Goal: Use online tool/utility: Utilize a website feature to perform a specific function

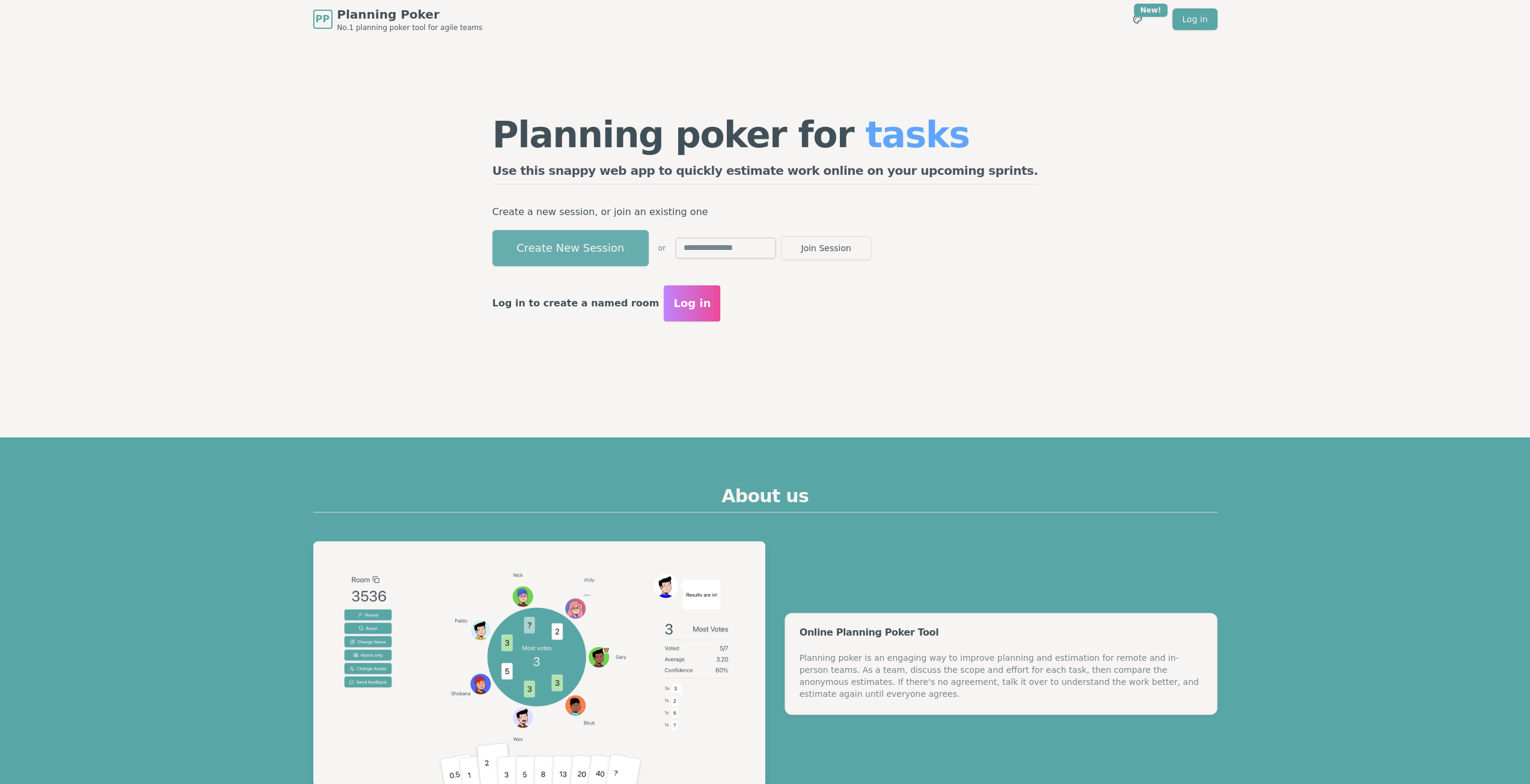
click at [618, 254] on button "Create New Session" at bounding box center [571, 248] width 156 height 36
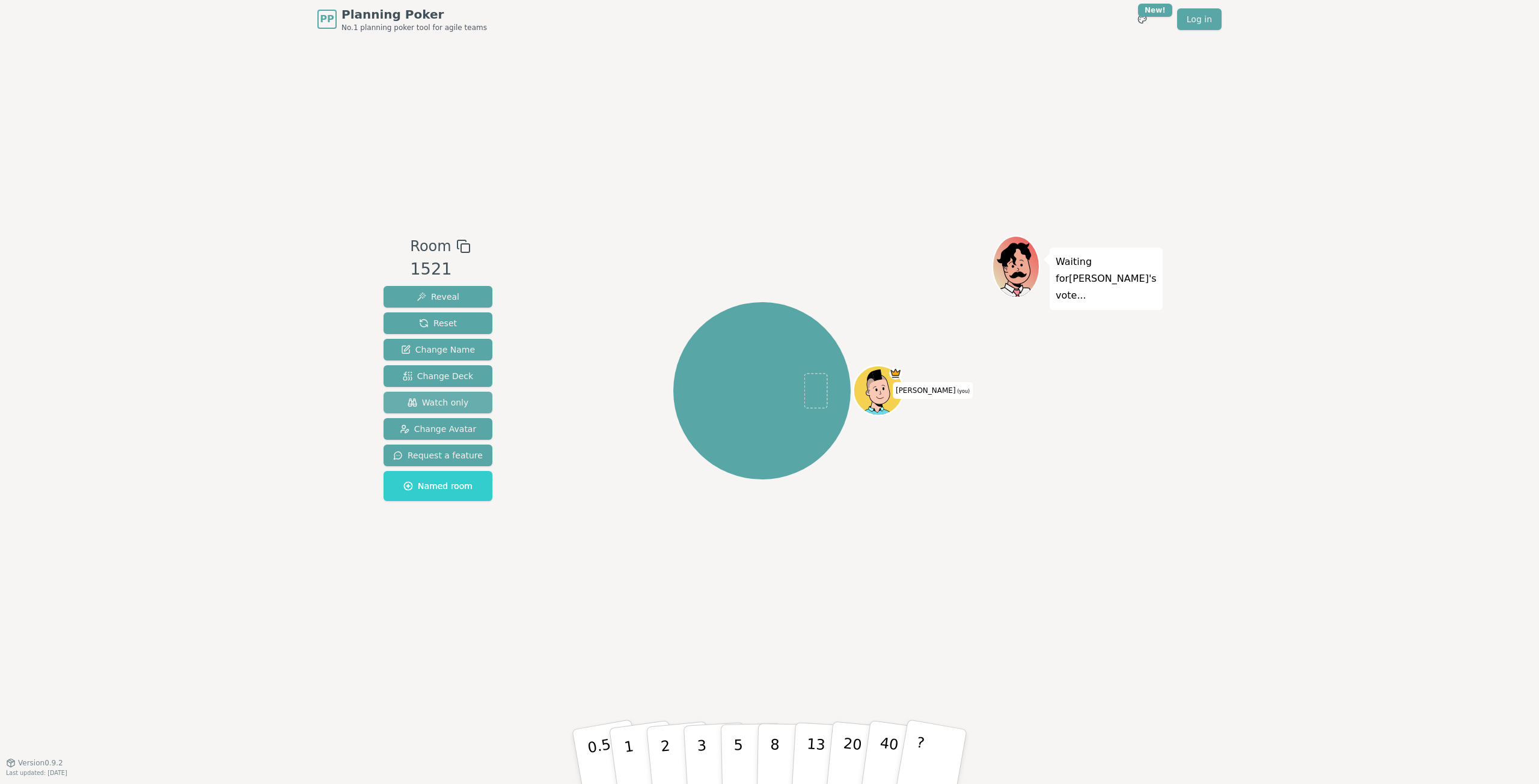
click at [447, 393] on button "Watch only" at bounding box center [438, 402] width 109 height 22
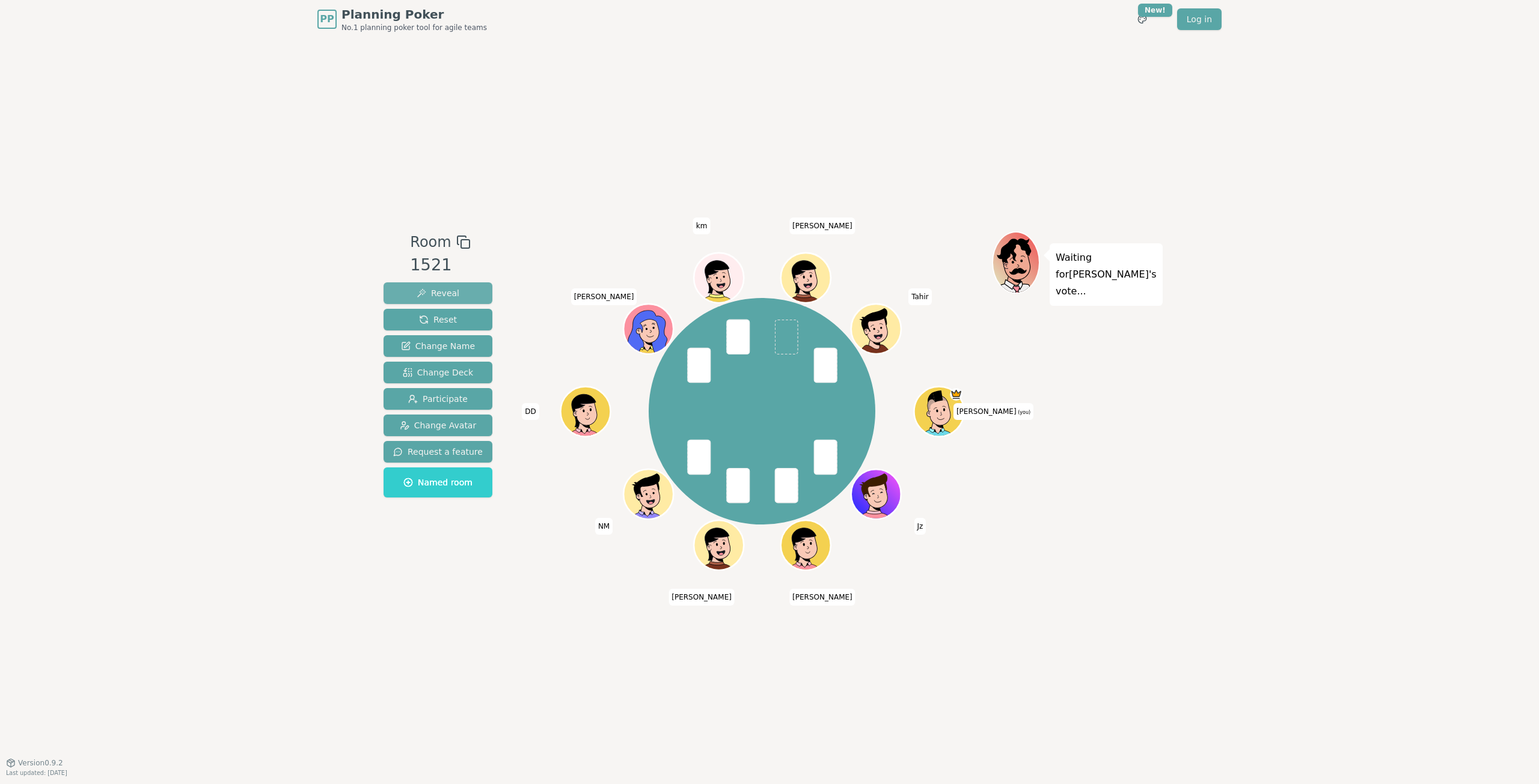
click at [435, 285] on button "Reveal" at bounding box center [438, 293] width 109 height 22
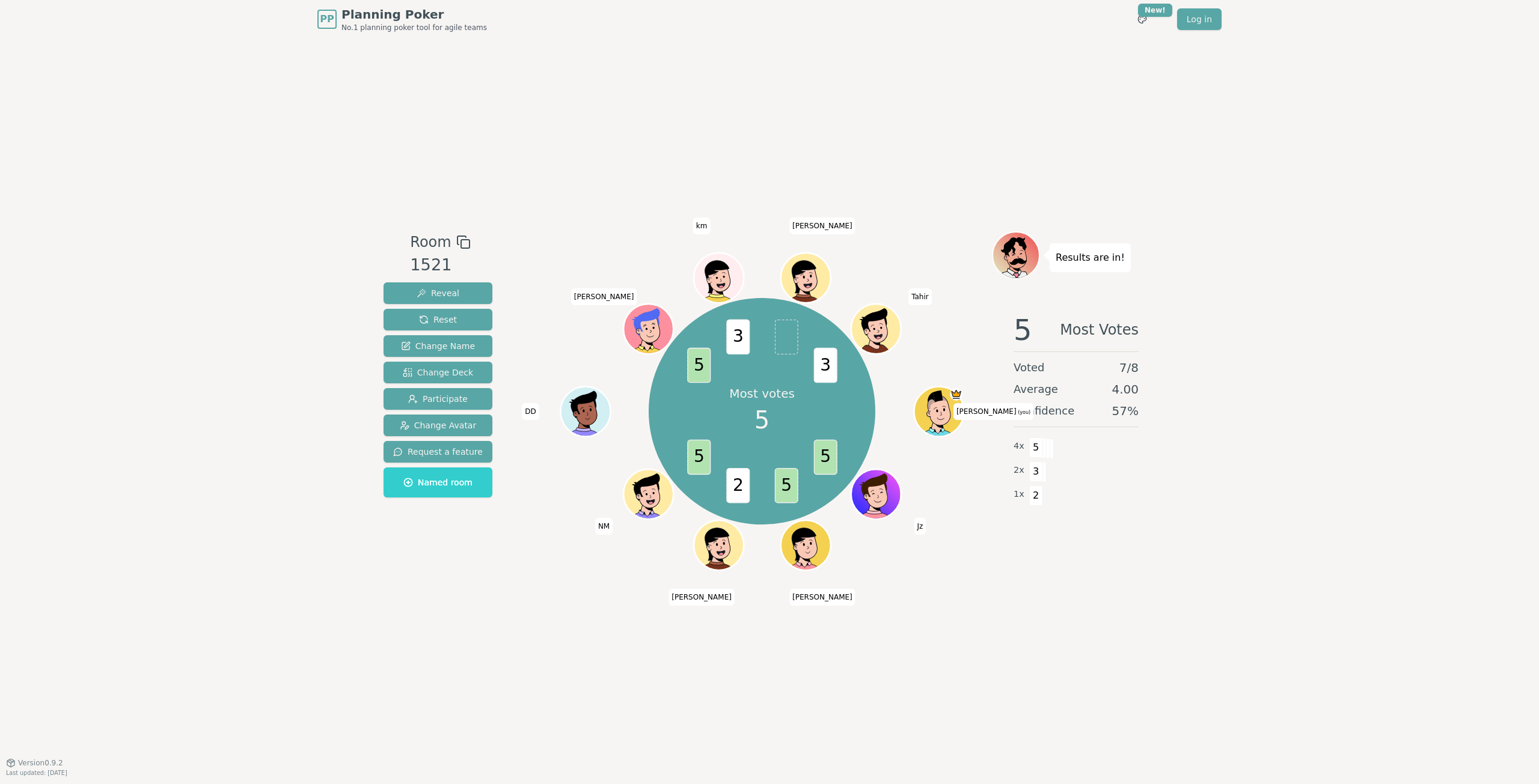
click at [1114, 639] on div "Room 1521 Reveal Reset Change Name Change Deck Participate Change Avatar Reques…" at bounding box center [770, 400] width 781 height 724
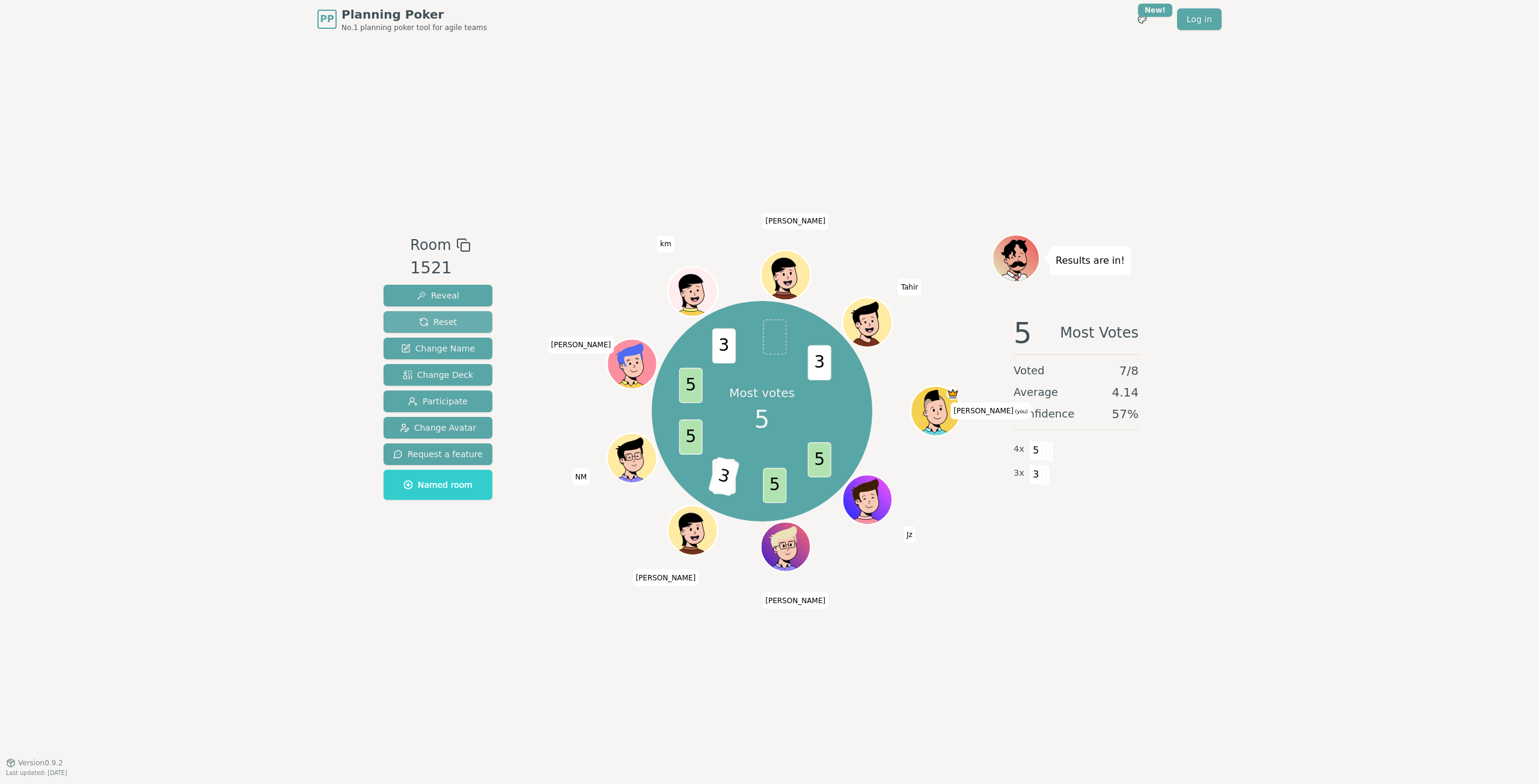
click at [460, 324] on button "Reset" at bounding box center [438, 322] width 109 height 22
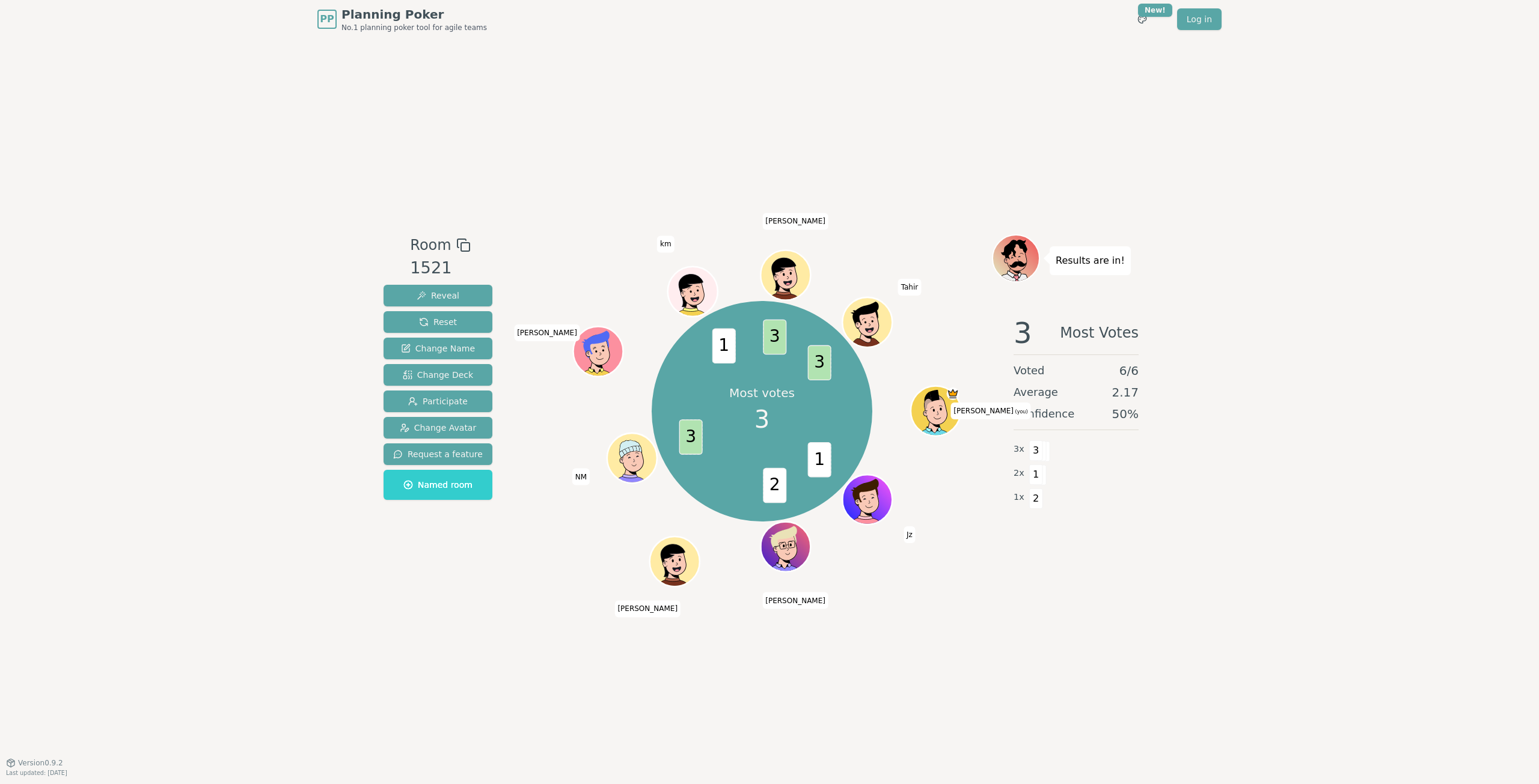
click at [646, 77] on div "Room 1521 Reveal Reset Change Name Change Deck Participate Change Avatar Reques…" at bounding box center [770, 400] width 781 height 724
click at [559, 150] on div "Room 1521 Reveal Reset Change Name Change Deck Participate Change Avatar Reques…" at bounding box center [770, 400] width 781 height 724
click at [680, 181] on div "Room 1521 Reveal Reset Change Name Change Deck Participate Change Avatar Reques…" at bounding box center [770, 400] width 781 height 724
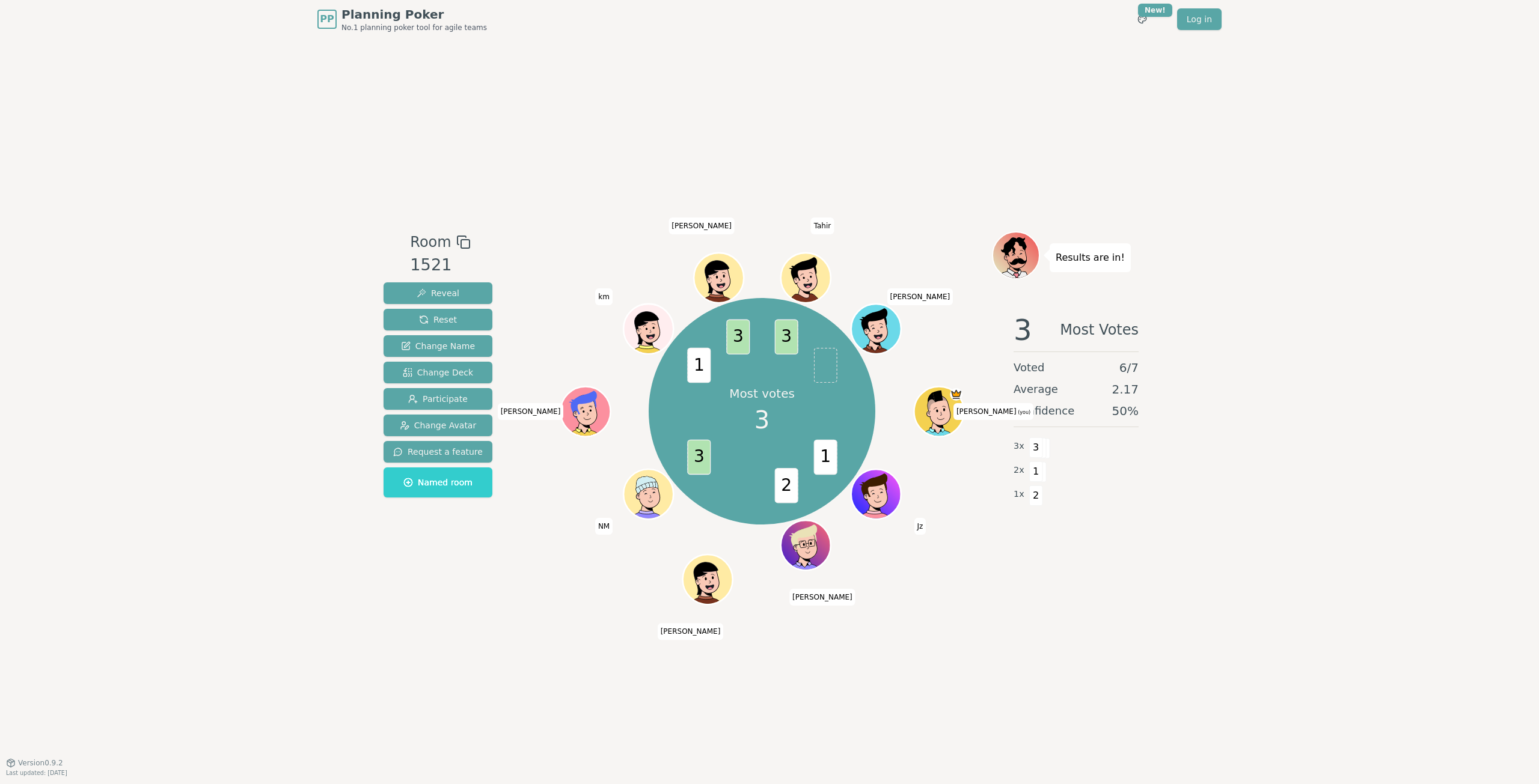
click at [1008, 701] on div "Room 1521 Reveal Reset Change Name Change Deck Participate Change Avatar Reques…" at bounding box center [770, 400] width 781 height 724
click at [979, 584] on div "Room 1521 Reveal Reset Change Name Change Deck Participate Change Avatar Reques…" at bounding box center [770, 400] width 781 height 724
click at [968, 612] on div "Room 1521 Reveal Reset Change Name Change Deck Participate Change Avatar Reques…" at bounding box center [770, 400] width 781 height 724
click at [968, 633] on div "Room 1521 Reveal Reset Change Name Change Deck Participate Change Avatar Reques…" at bounding box center [770, 400] width 781 height 724
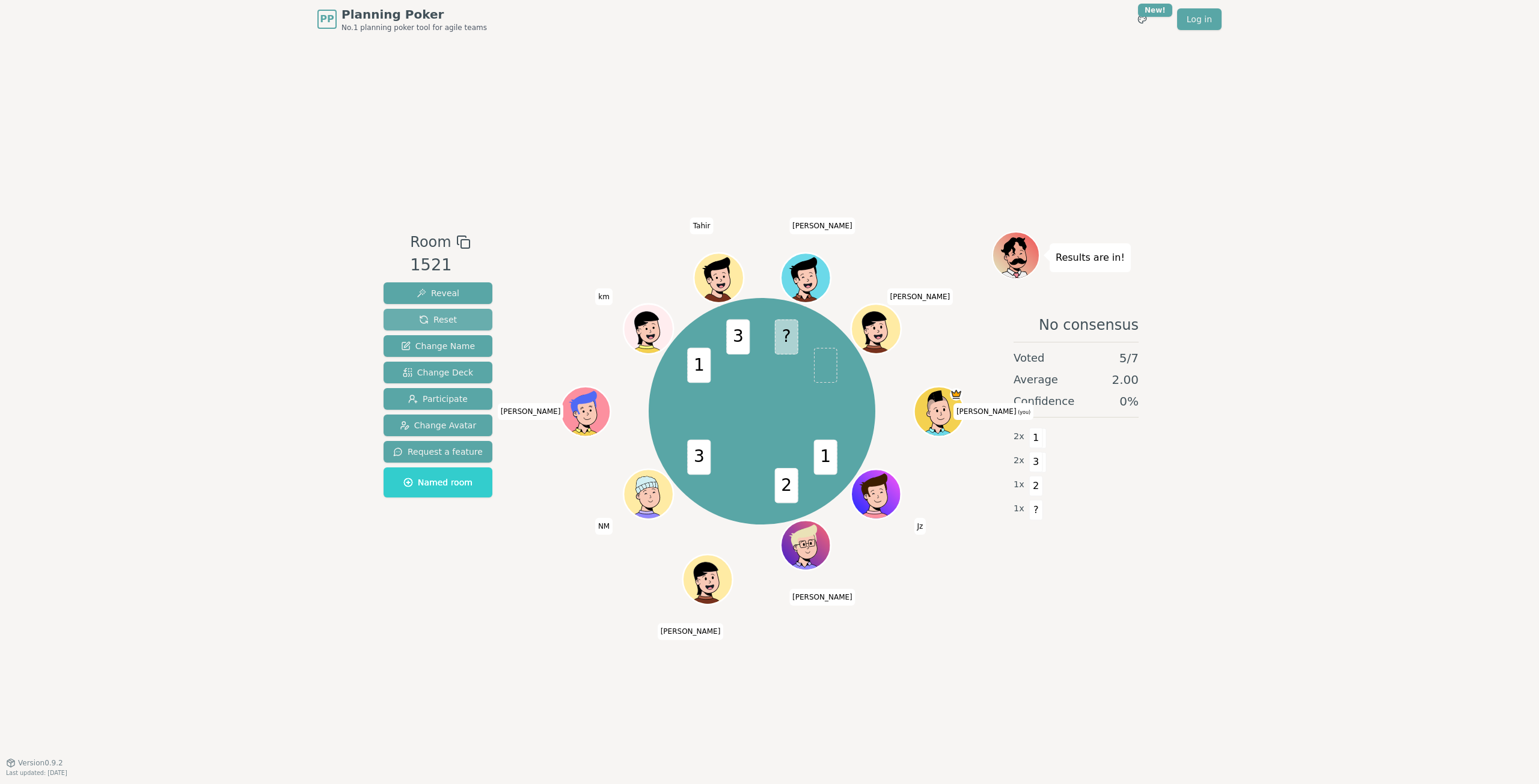
click at [430, 315] on span "Reset" at bounding box center [437, 319] width 38 height 12
drag, startPoint x: 1076, startPoint y: 601, endPoint x: 1064, endPoint y: 591, distance: 15.6
click at [1076, 601] on div "Room 1521 Reveal Reset Change Name Change Deck Participate Change Avatar Reques…" at bounding box center [770, 400] width 781 height 724
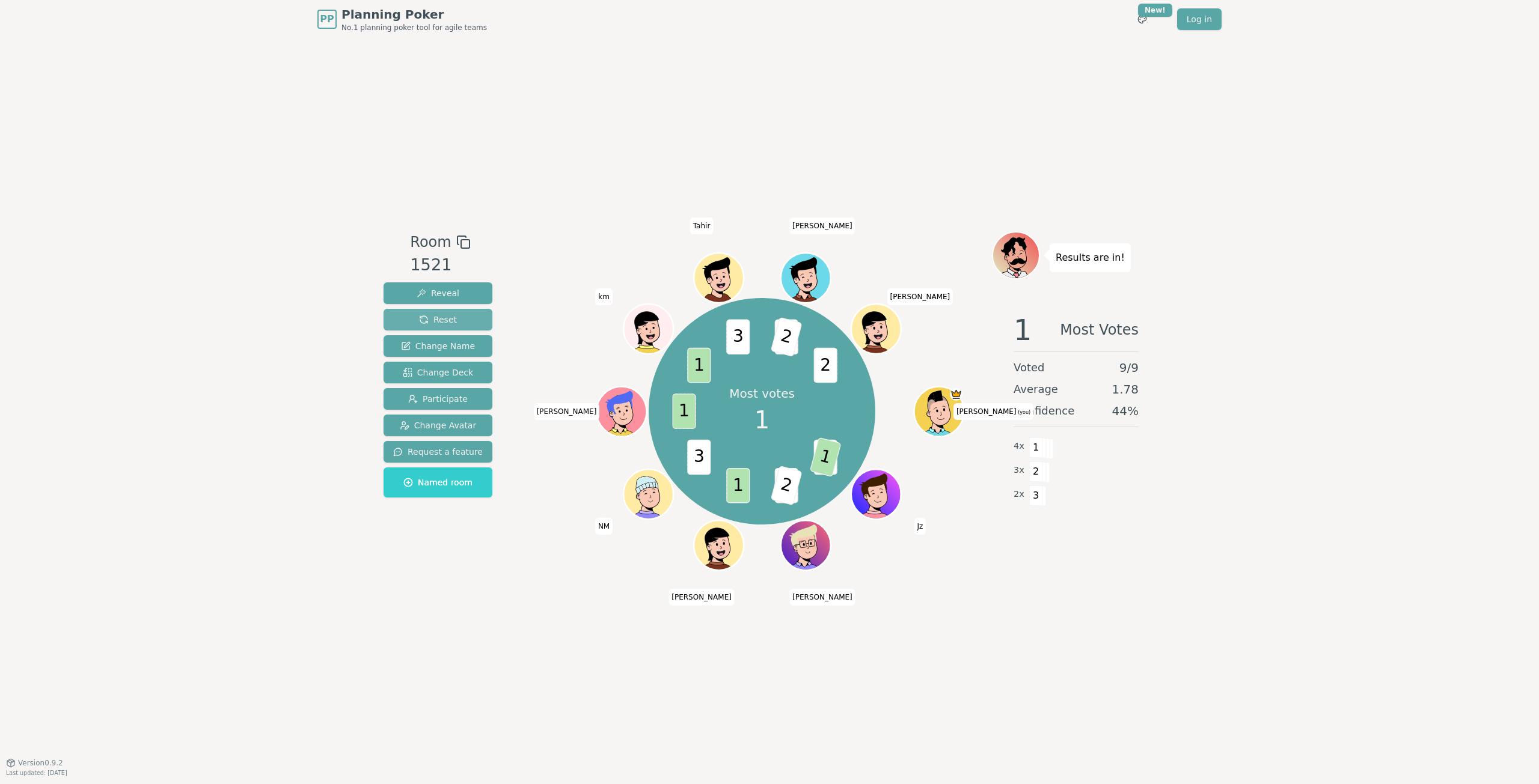
click at [430, 319] on span "Reset" at bounding box center [437, 319] width 38 height 12
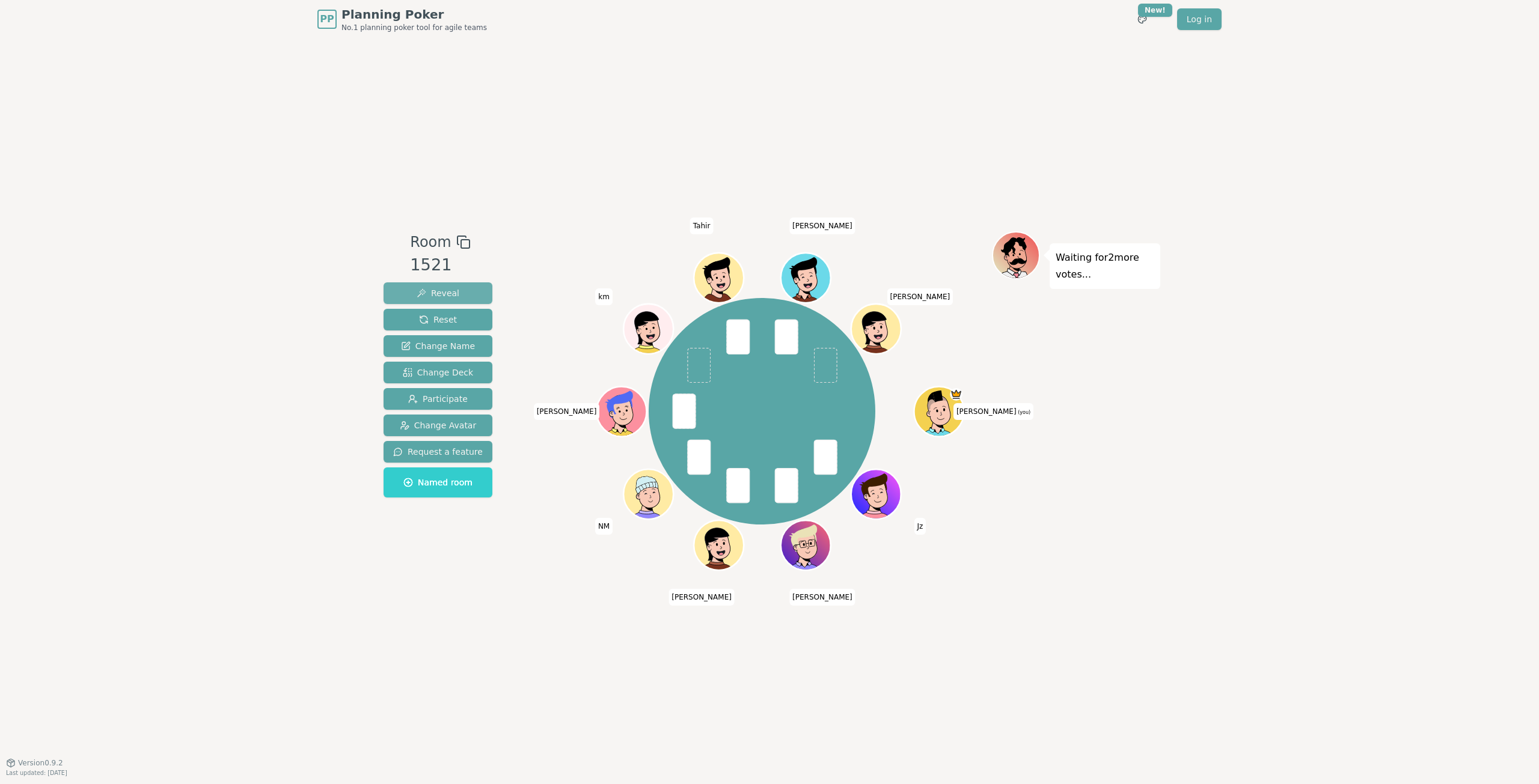
click at [440, 295] on span "Reveal" at bounding box center [437, 293] width 43 height 12
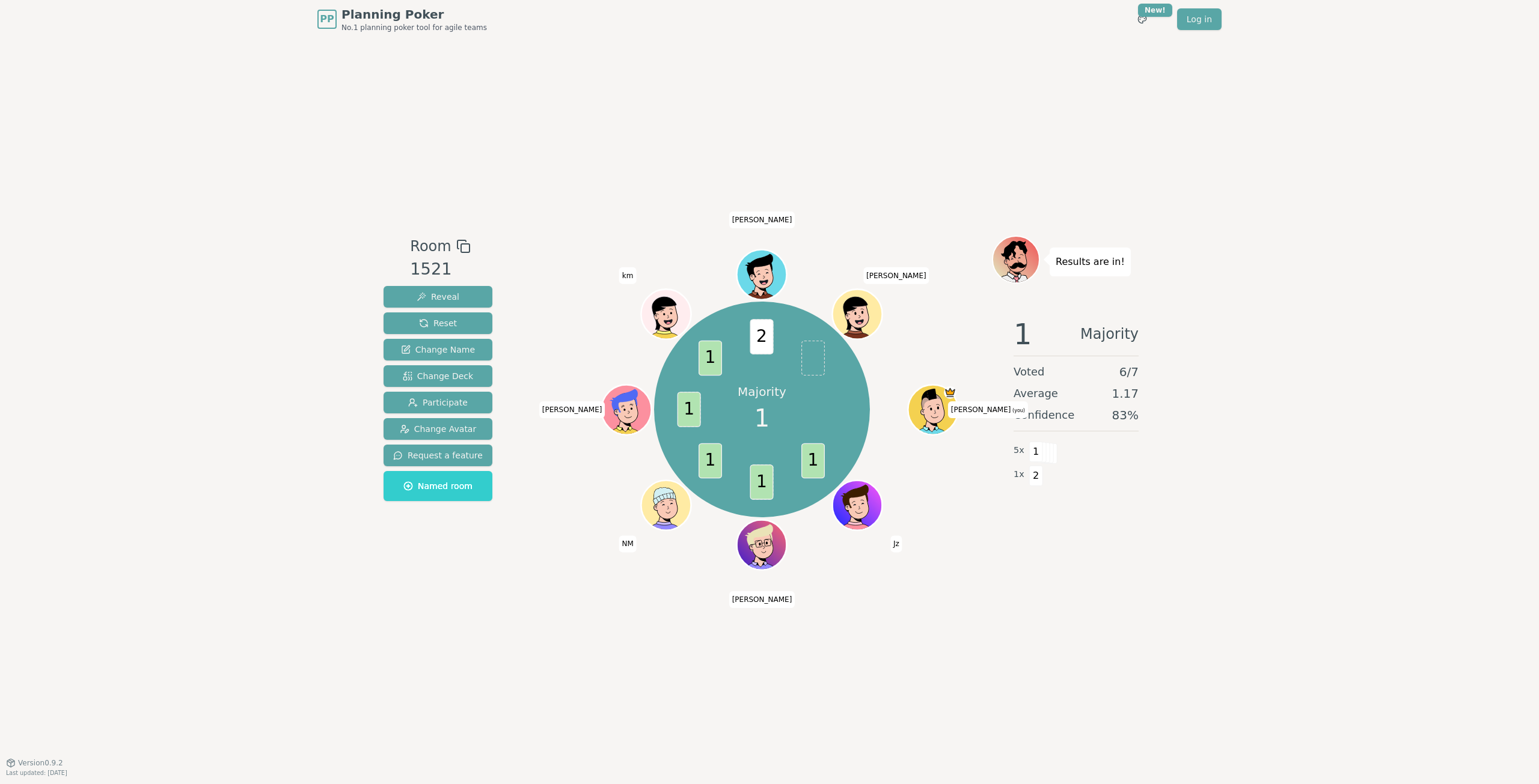
click at [953, 640] on div "Room 1521 Reveal Reset Change Name Change Deck Participate Change Avatar Reques…" at bounding box center [770, 400] width 781 height 724
